Goal: Information Seeking & Learning: Learn about a topic

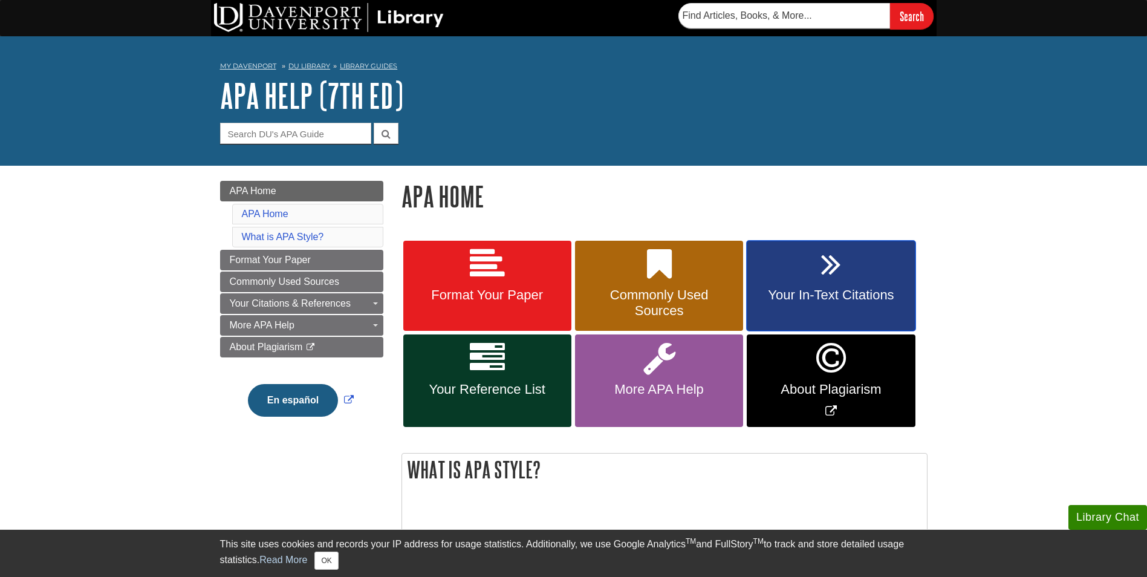
click at [852, 278] on link "Your In-Text Citations" at bounding box center [831, 286] width 168 height 91
click at [666, 276] on icon at bounding box center [659, 264] width 25 height 35
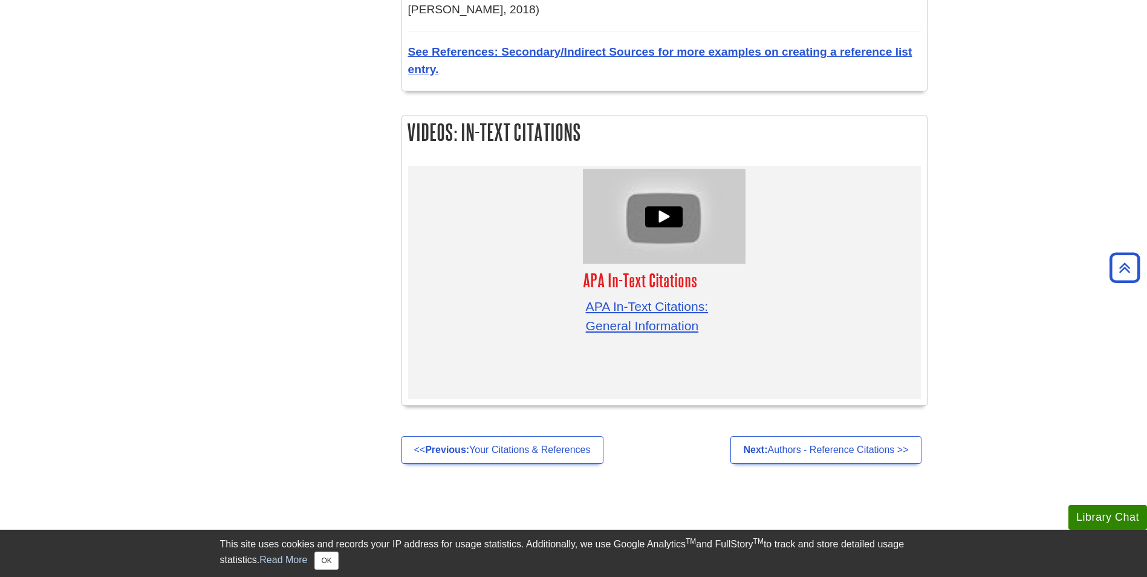
scroll to position [3890, 0]
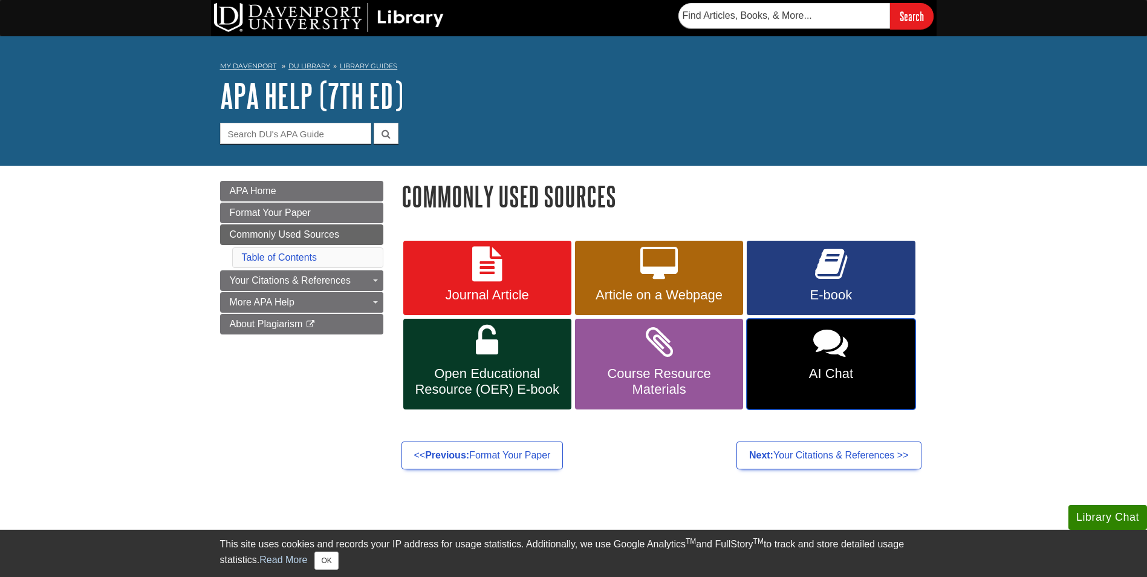
click at [827, 340] on icon at bounding box center [830, 342] width 35 height 35
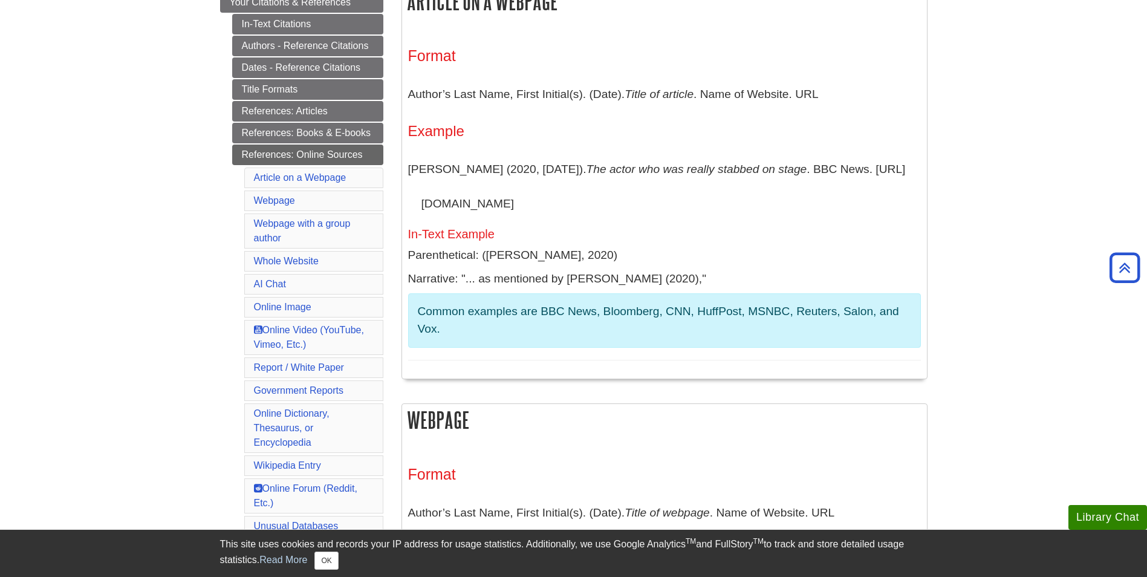
scroll to position [121, 0]
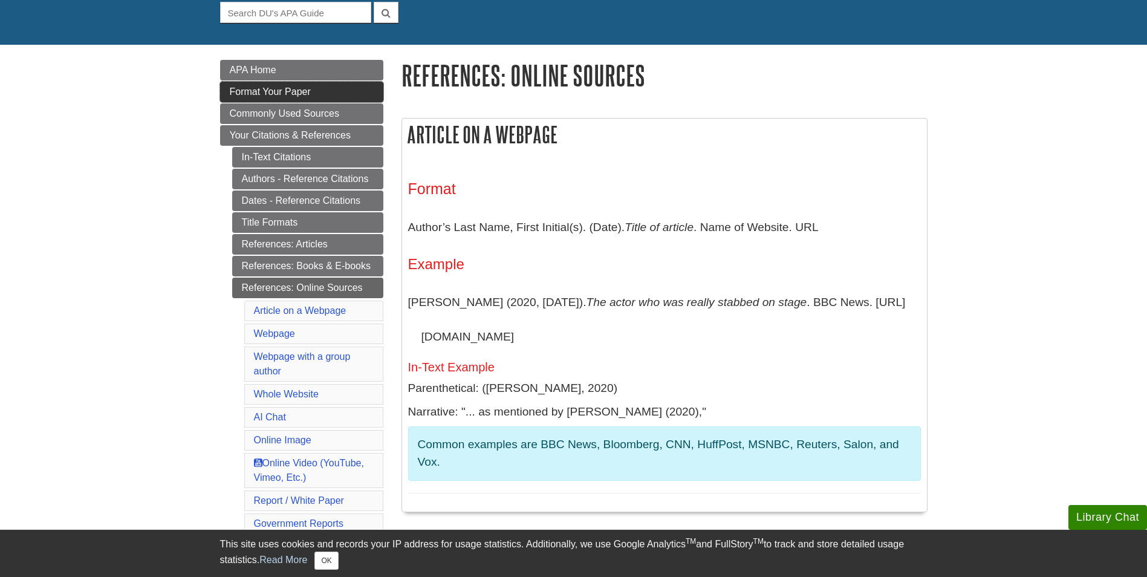
click at [242, 90] on span "Format Your Paper" at bounding box center [270, 91] width 81 height 10
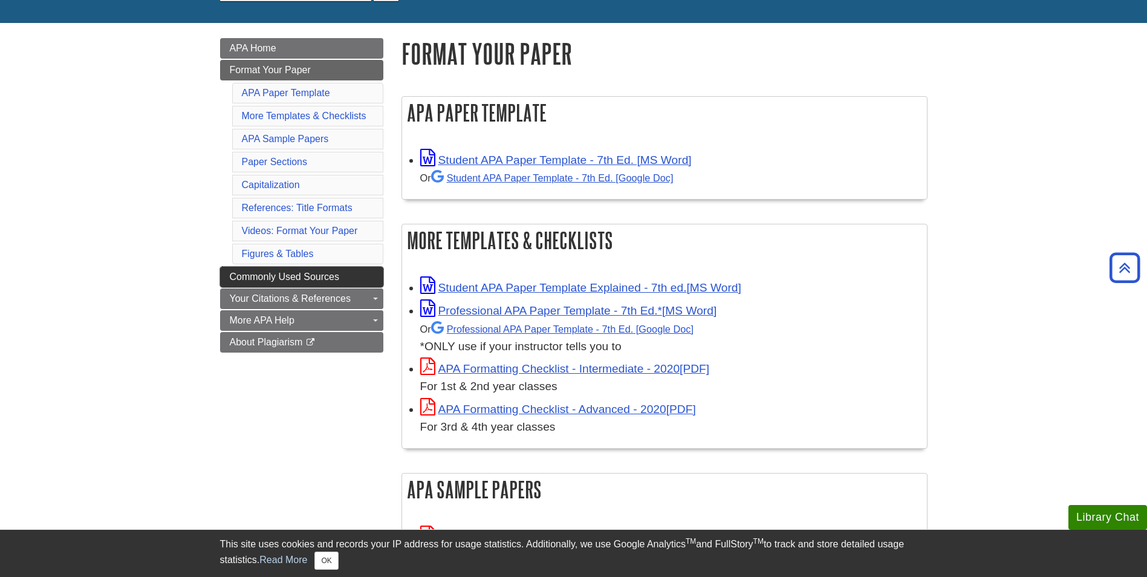
scroll to position [121, 0]
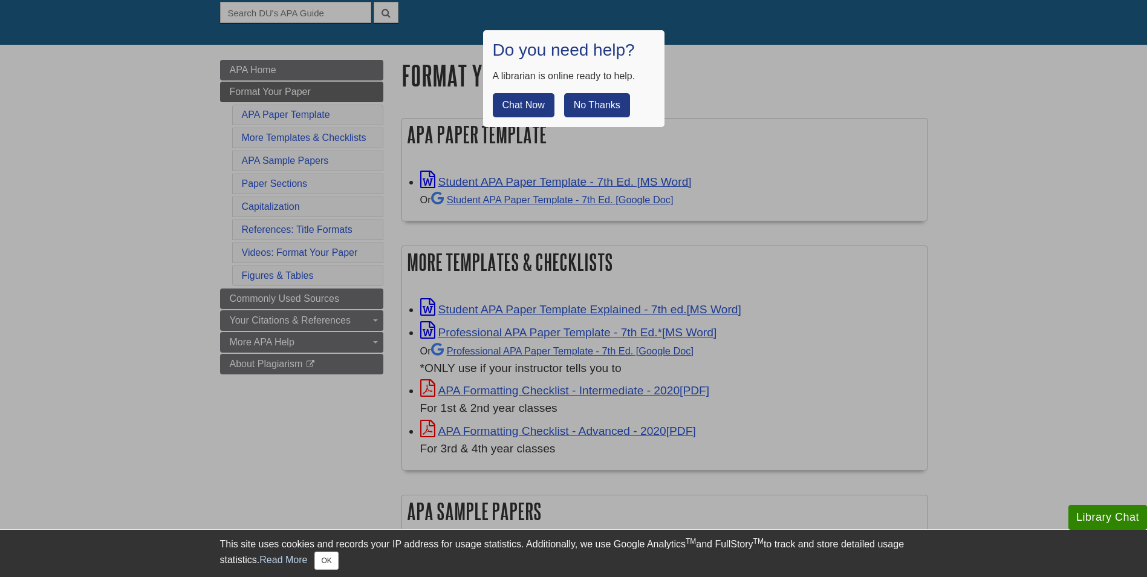
click at [582, 111] on button "No Thanks" at bounding box center [597, 105] width 66 height 24
